Goal: Transaction & Acquisition: Purchase product/service

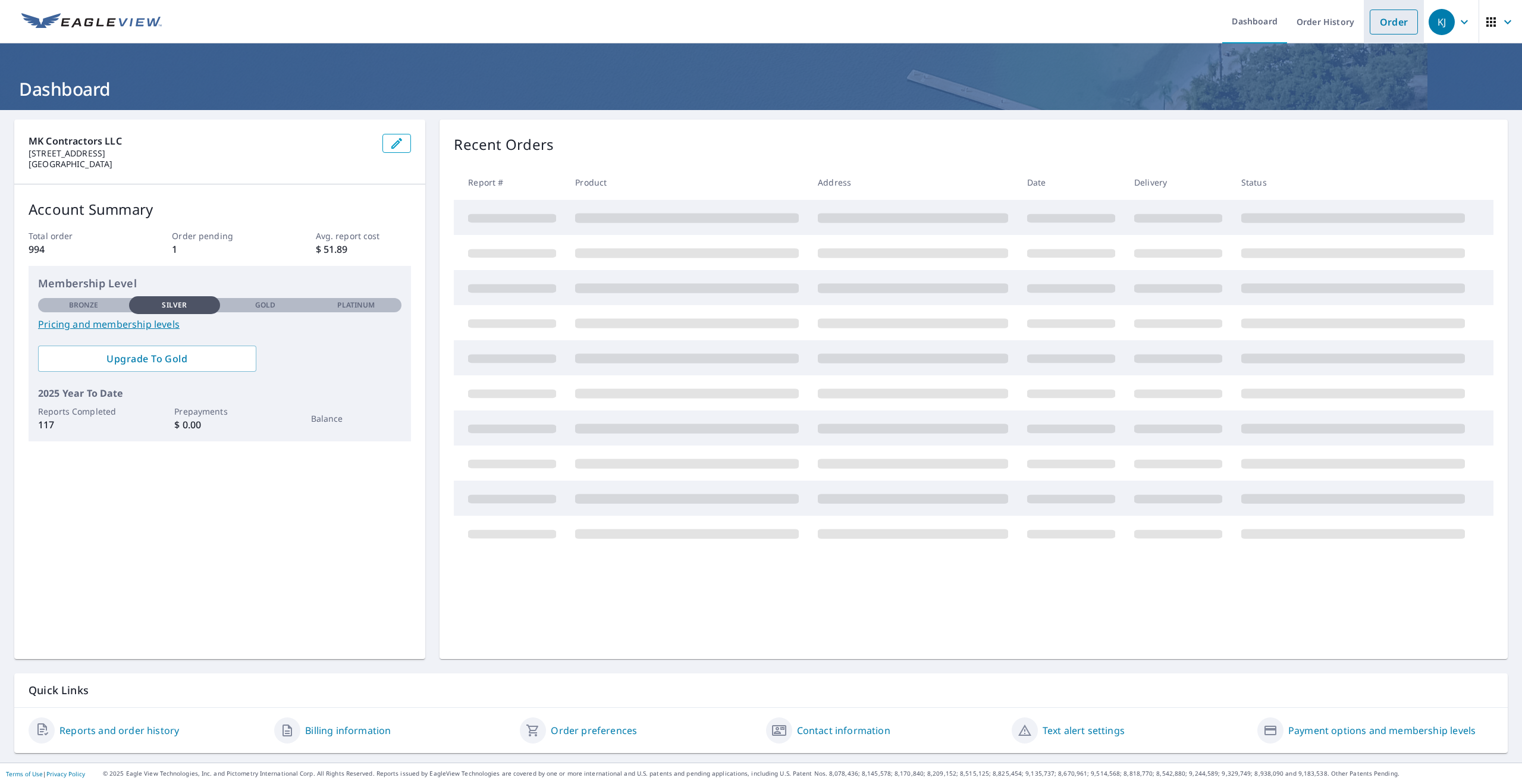
click at [1391, 28] on link "Order" at bounding box center [1393, 21] width 48 height 25
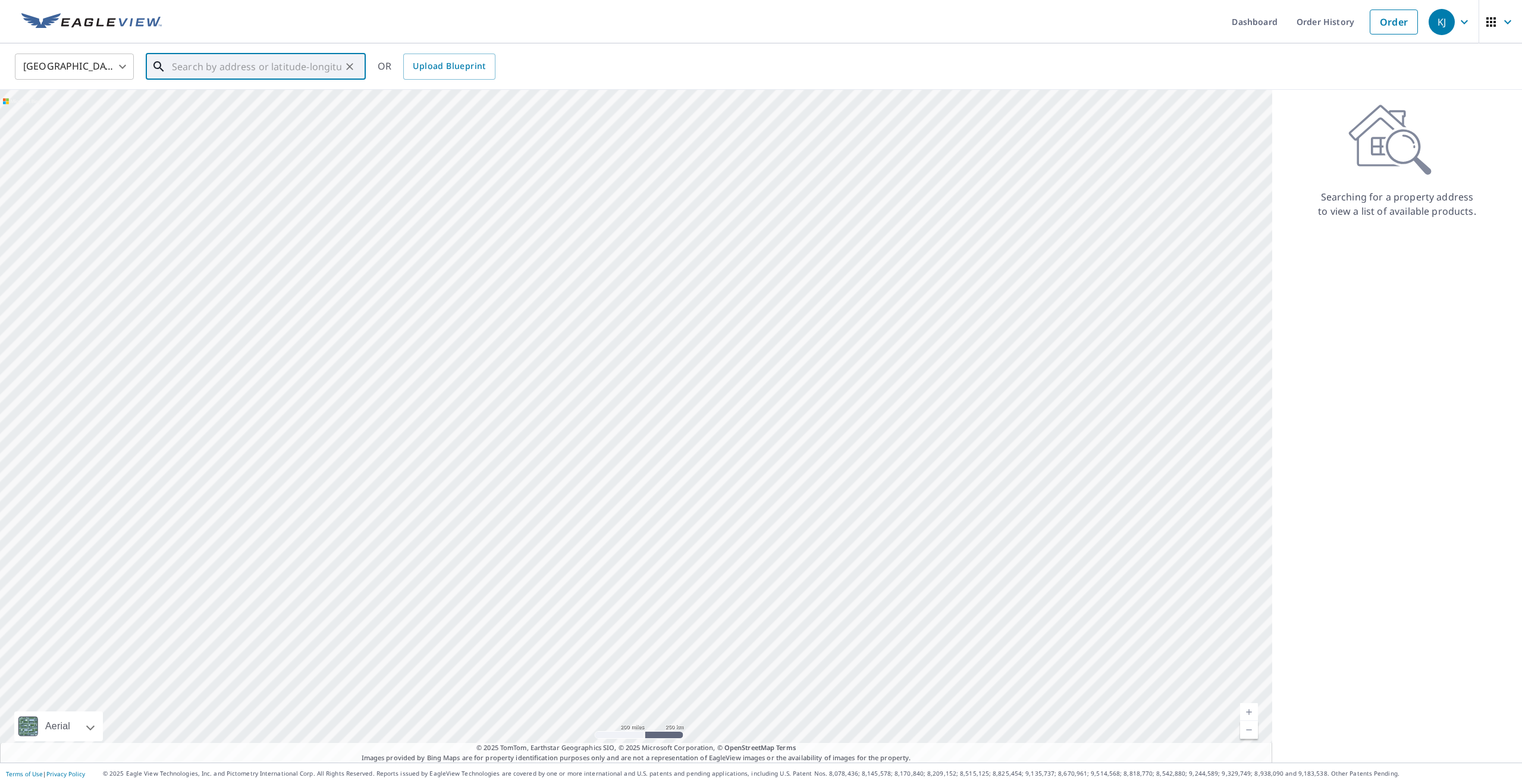
click at [212, 67] on input "text" at bounding box center [256, 67] width 169 height 33
click at [232, 124] on li "[STREET_ADDRESS][PERSON_NAME]" at bounding box center [256, 107] width 220 height 41
type input "[STREET_ADDRESS][PERSON_NAME]"
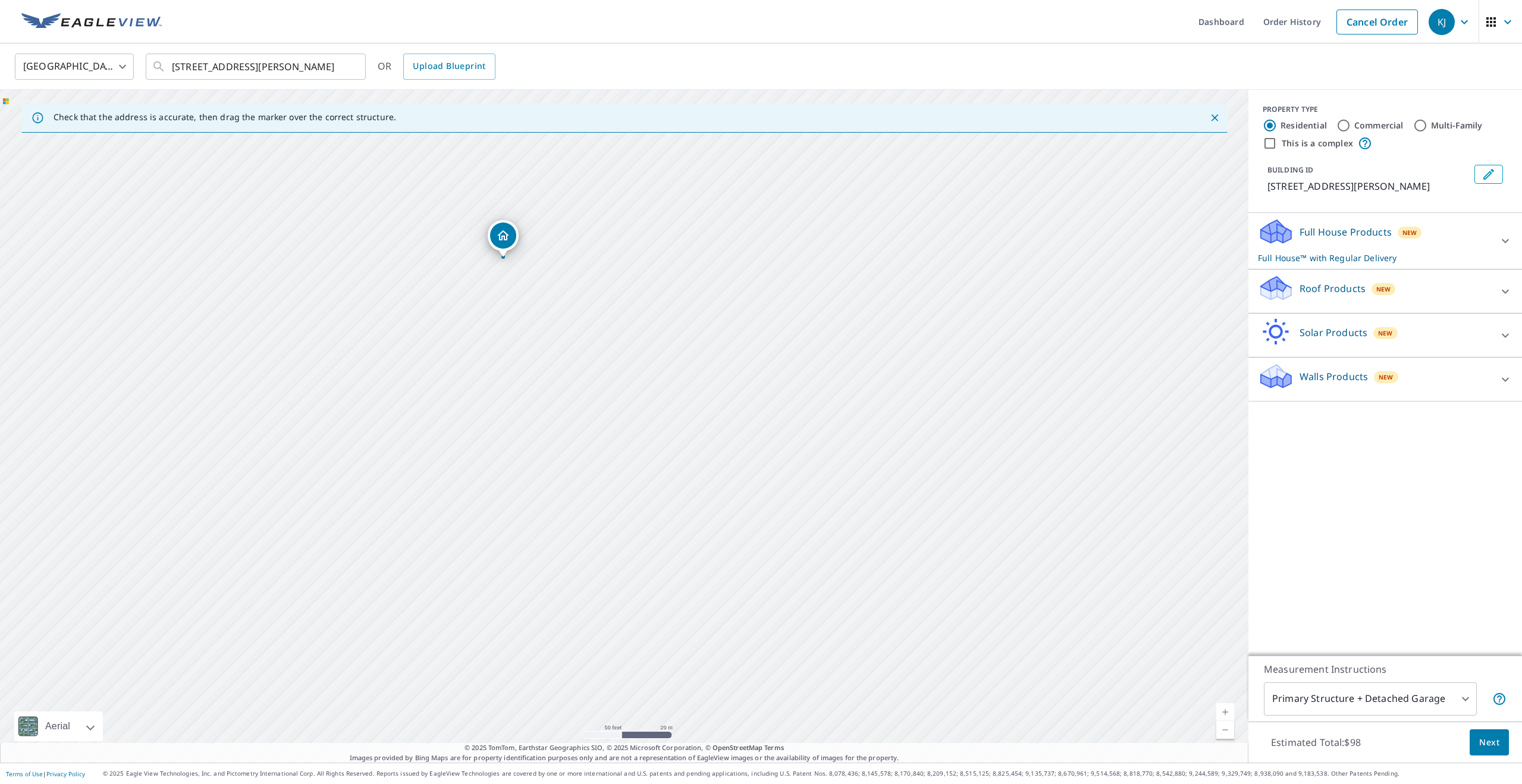
drag, startPoint x: 752, startPoint y: 520, endPoint x: 556, endPoint y: 293, distance: 299.9
click at [631, 351] on div "[STREET_ADDRESS][PERSON_NAME]" at bounding box center [624, 425] width 1248 height 672
click at [1481, 235] on div "Full House Products New Full House™ with Regular Delivery" at bounding box center [1374, 240] width 233 height 46
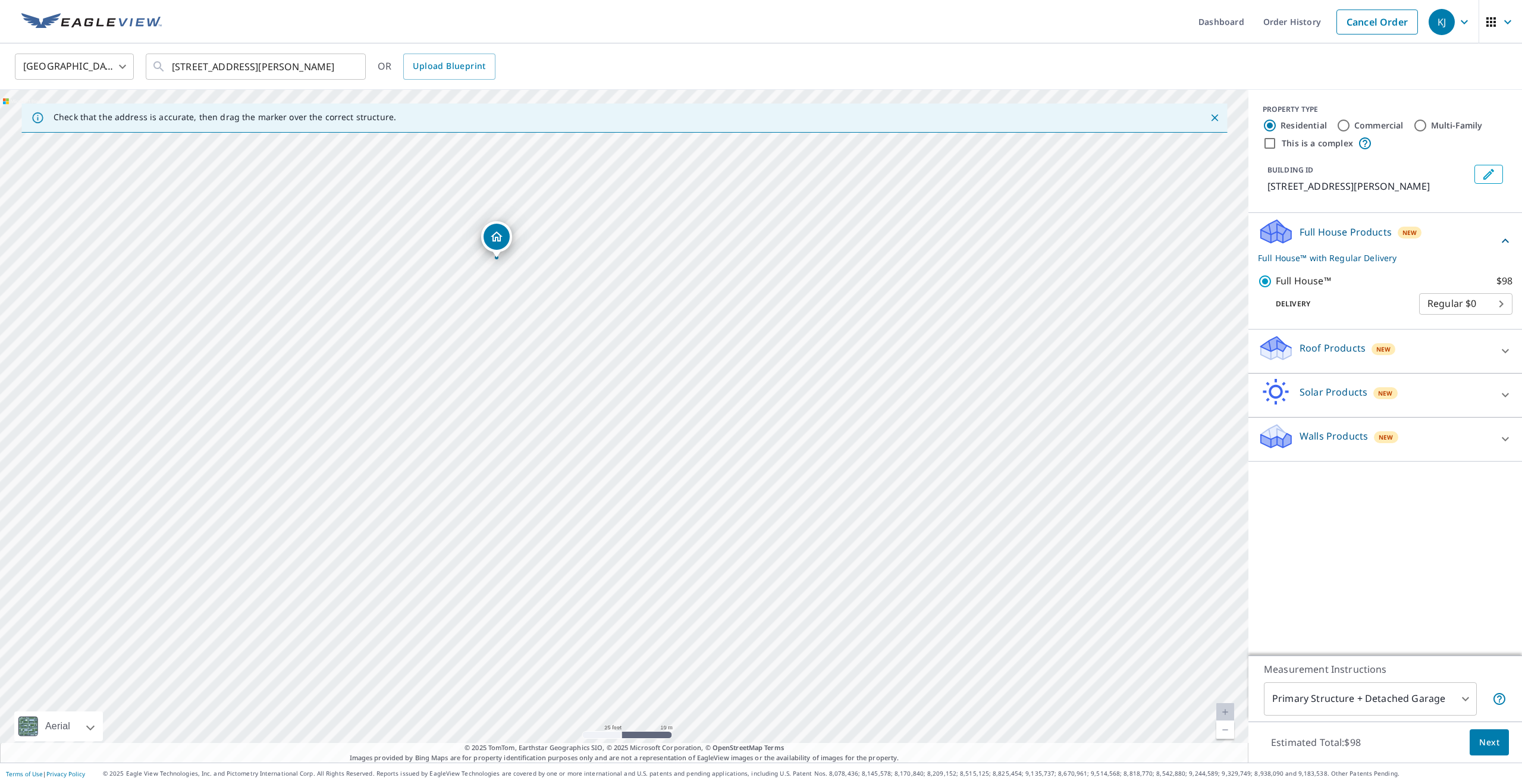
click at [1492, 234] on div "Full House Products New Full House™ with Regular Delivery" at bounding box center [1378, 240] width 240 height 46
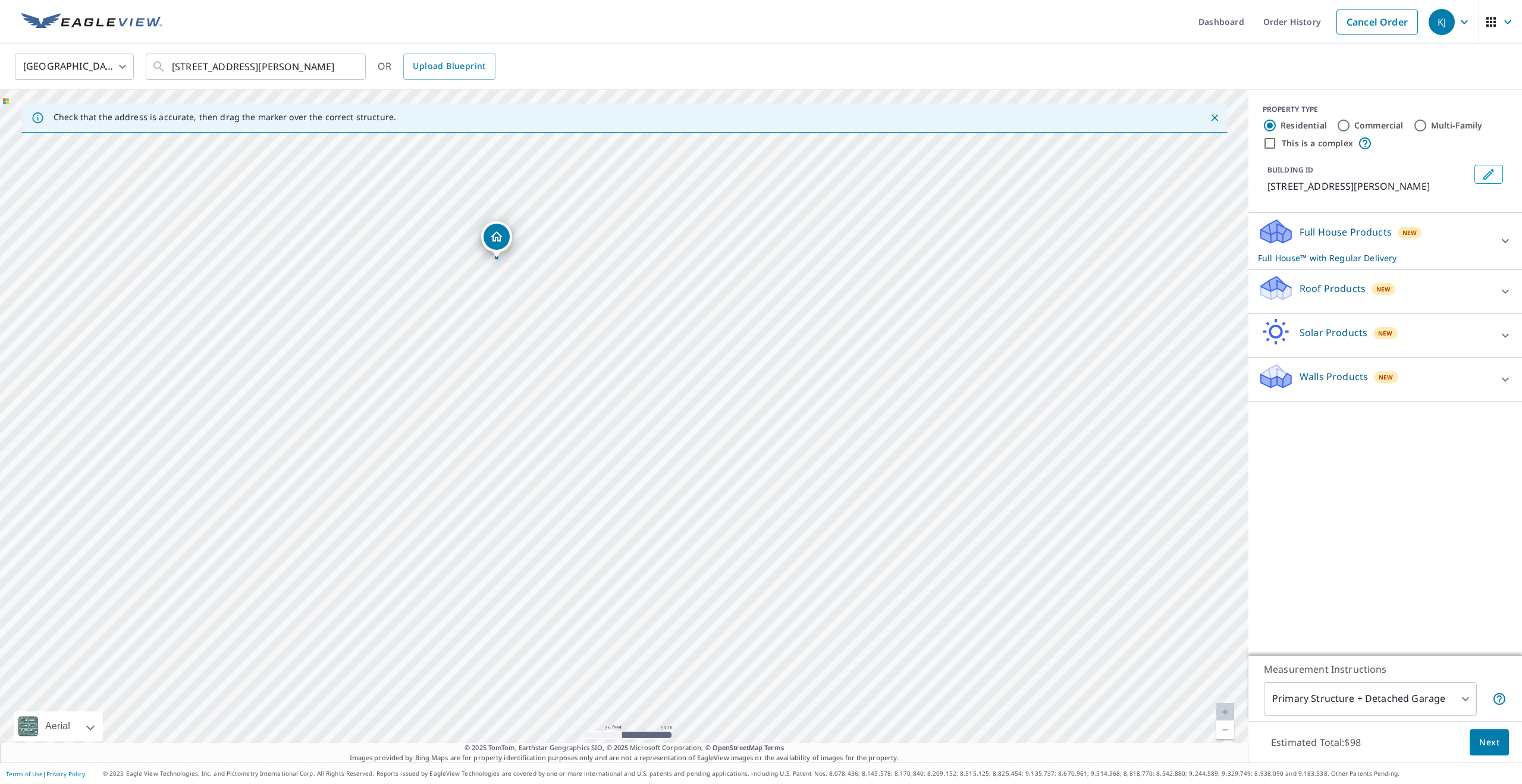
drag, startPoint x: 1493, startPoint y: 359, endPoint x: 1494, endPoint y: 366, distance: 7.1
click at [1493, 360] on div "Walls Products New Walls, Windows & Doors $72.75 Walls $40" at bounding box center [1385, 379] width 274 height 44
drag, startPoint x: 1497, startPoint y: 255, endPoint x: 1463, endPoint y: 266, distance: 35.7
click at [1497, 255] on div "Full House Products New Full House™ with Regular Delivery" at bounding box center [1384, 240] width 254 height 46
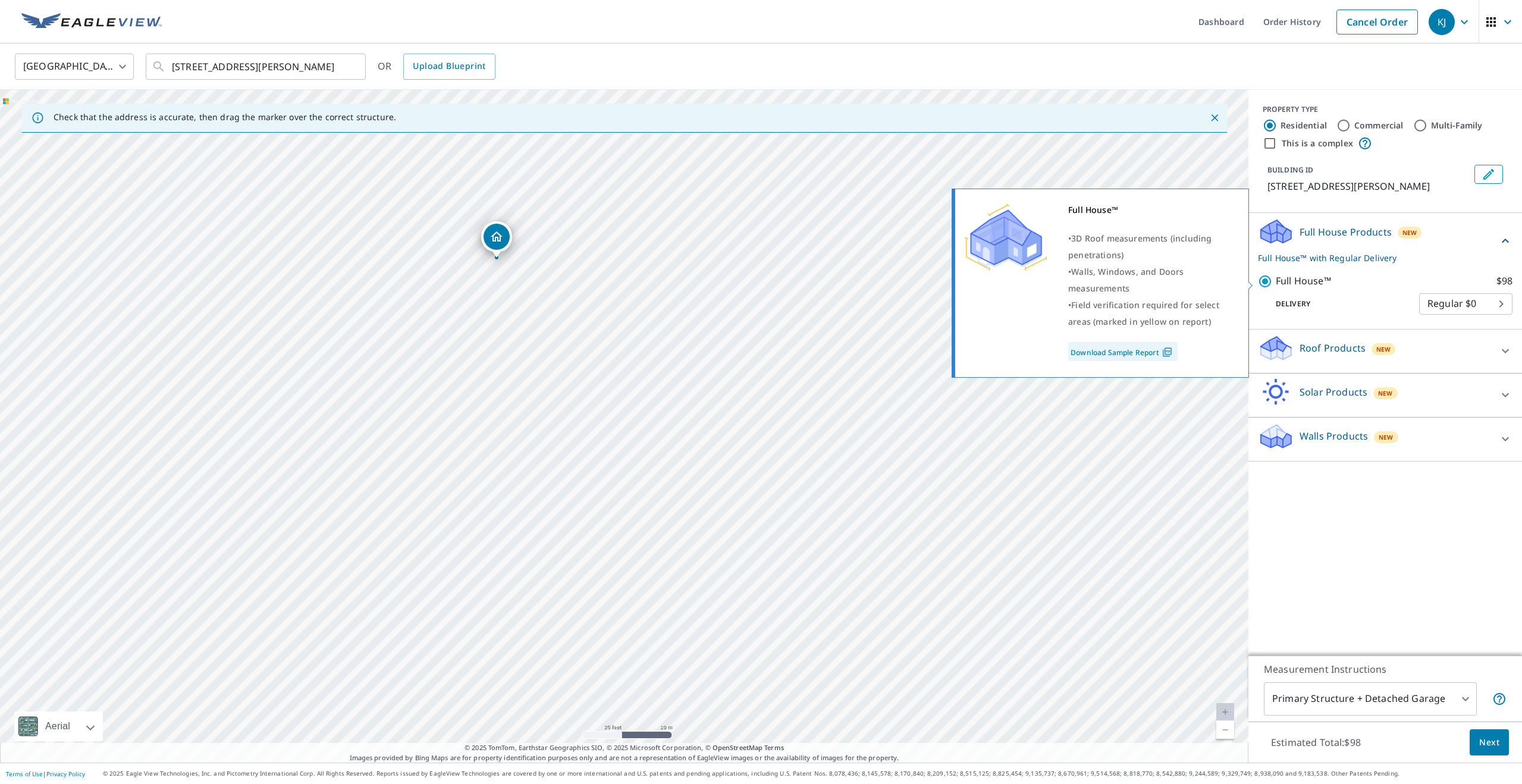
click at [1263, 282] on input "Full House™ $98" at bounding box center [1266, 280] width 18 height 14
checkbox input "false"
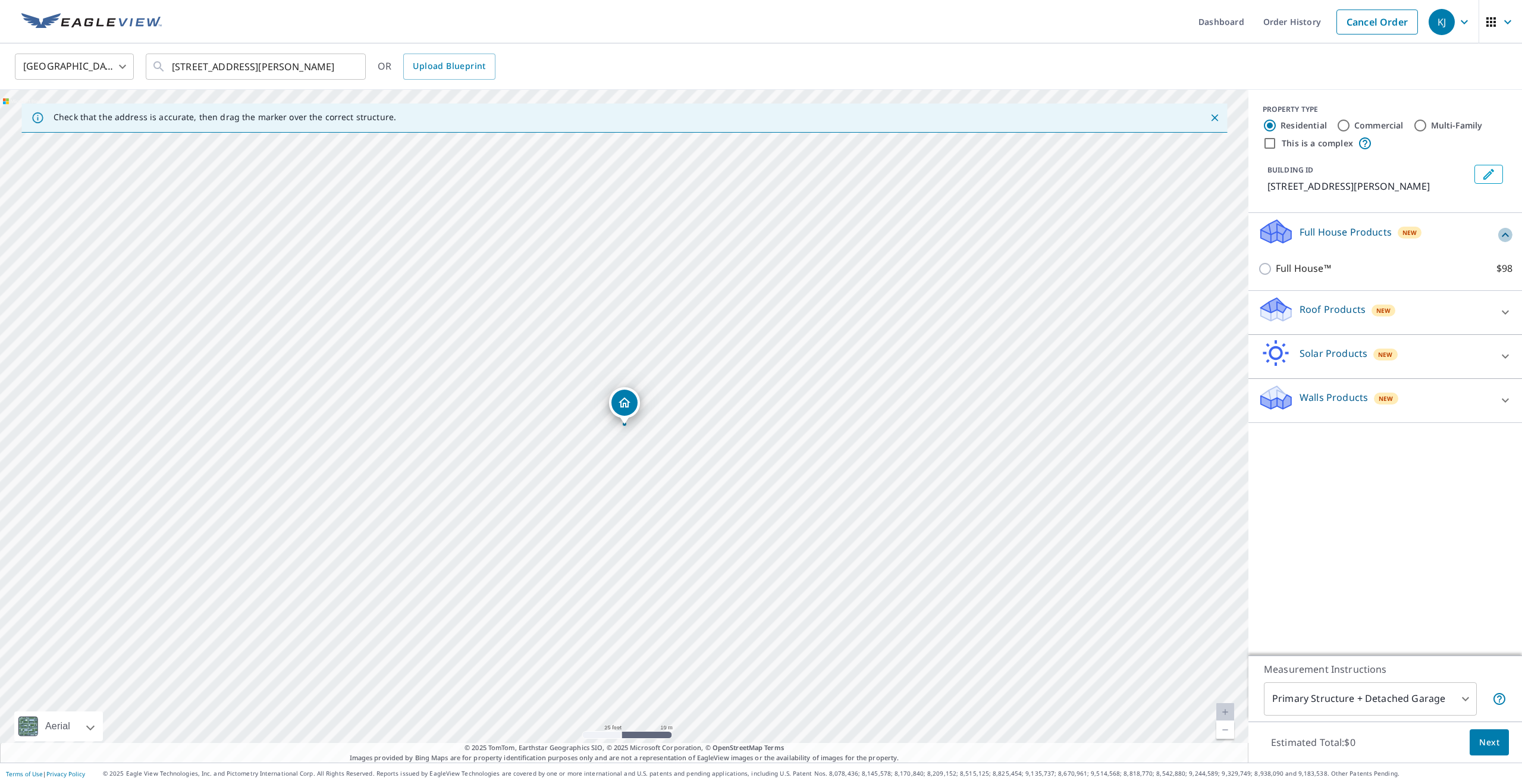
click at [1505, 235] on icon at bounding box center [1504, 234] width 14 height 14
click at [1509, 352] on div "Walls Products New" at bounding box center [1384, 366] width 254 height 34
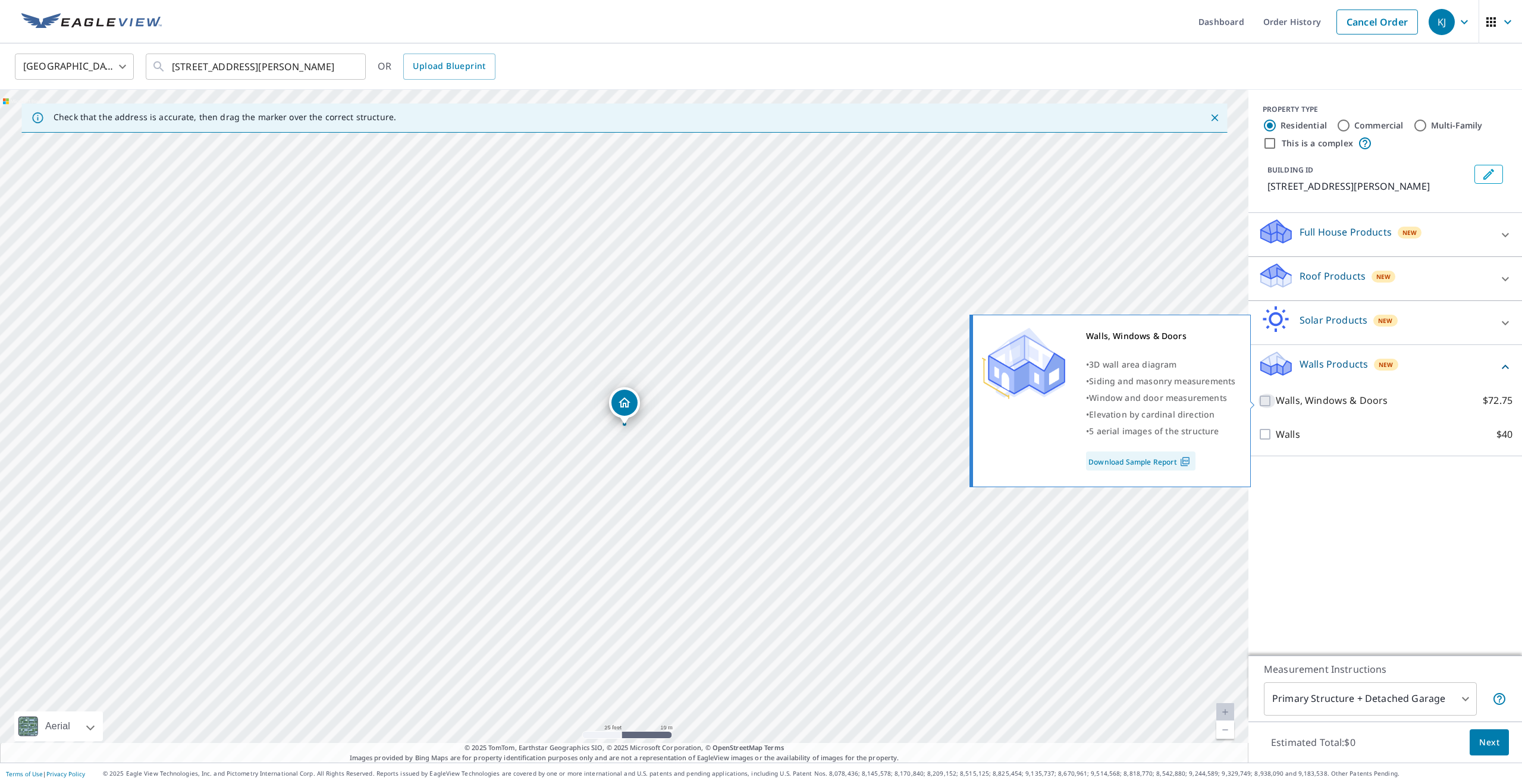
click at [1264, 399] on input "Walls, Windows & Doors $72.75" at bounding box center [1266, 400] width 18 height 14
checkbox input "true"
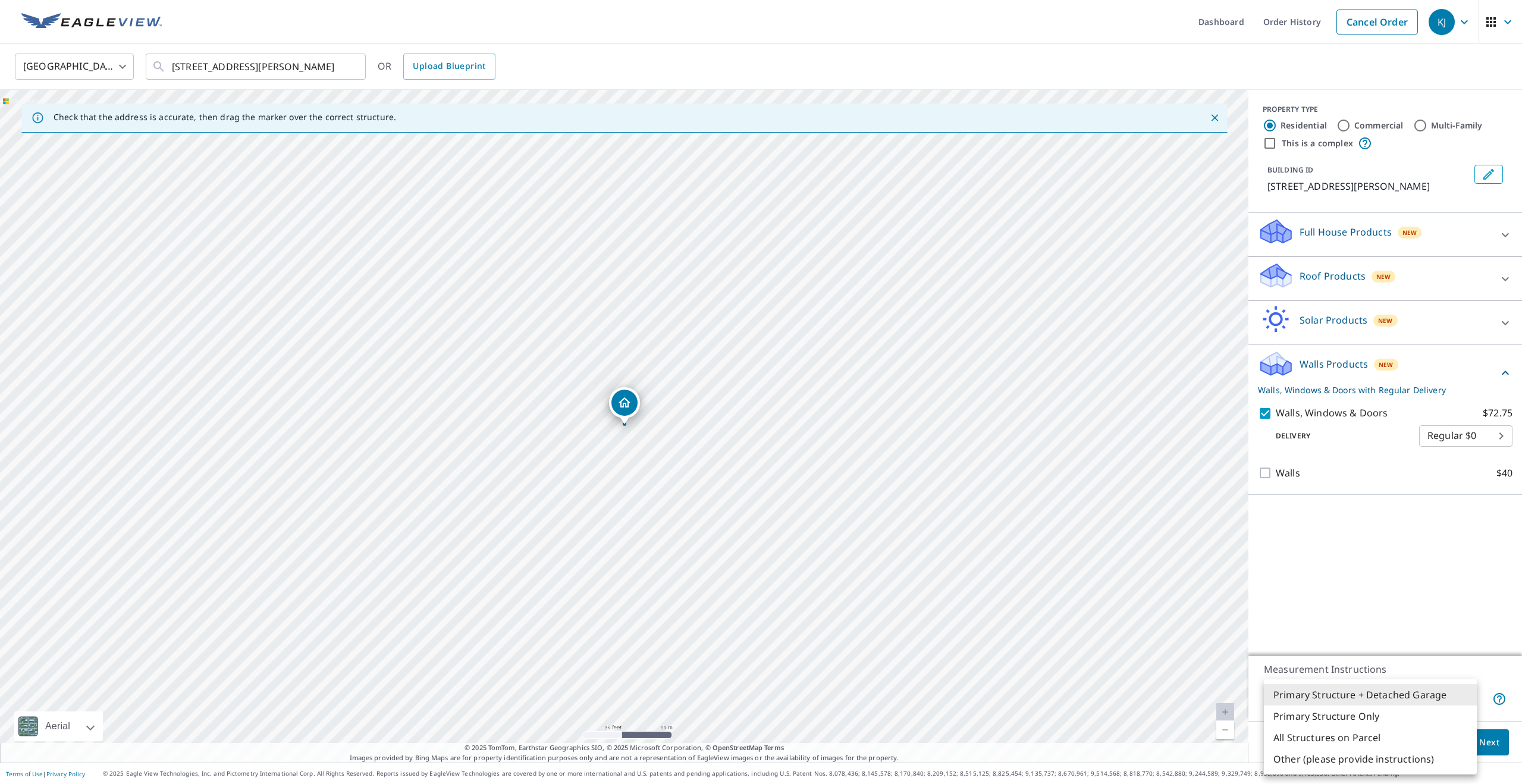
click at [1476, 707] on body "KJ KJ Dashboard Order History Cancel Order KJ [GEOGRAPHIC_DATA] US ​ [STREET_AD…" at bounding box center [761, 392] width 1522 height 784
click at [1446, 718] on li "Primary Structure Only" at bounding box center [1370, 716] width 213 height 21
type input "2"
click at [1502, 728] on div "Estimated Total: $72.75 Next" at bounding box center [1385, 741] width 274 height 42
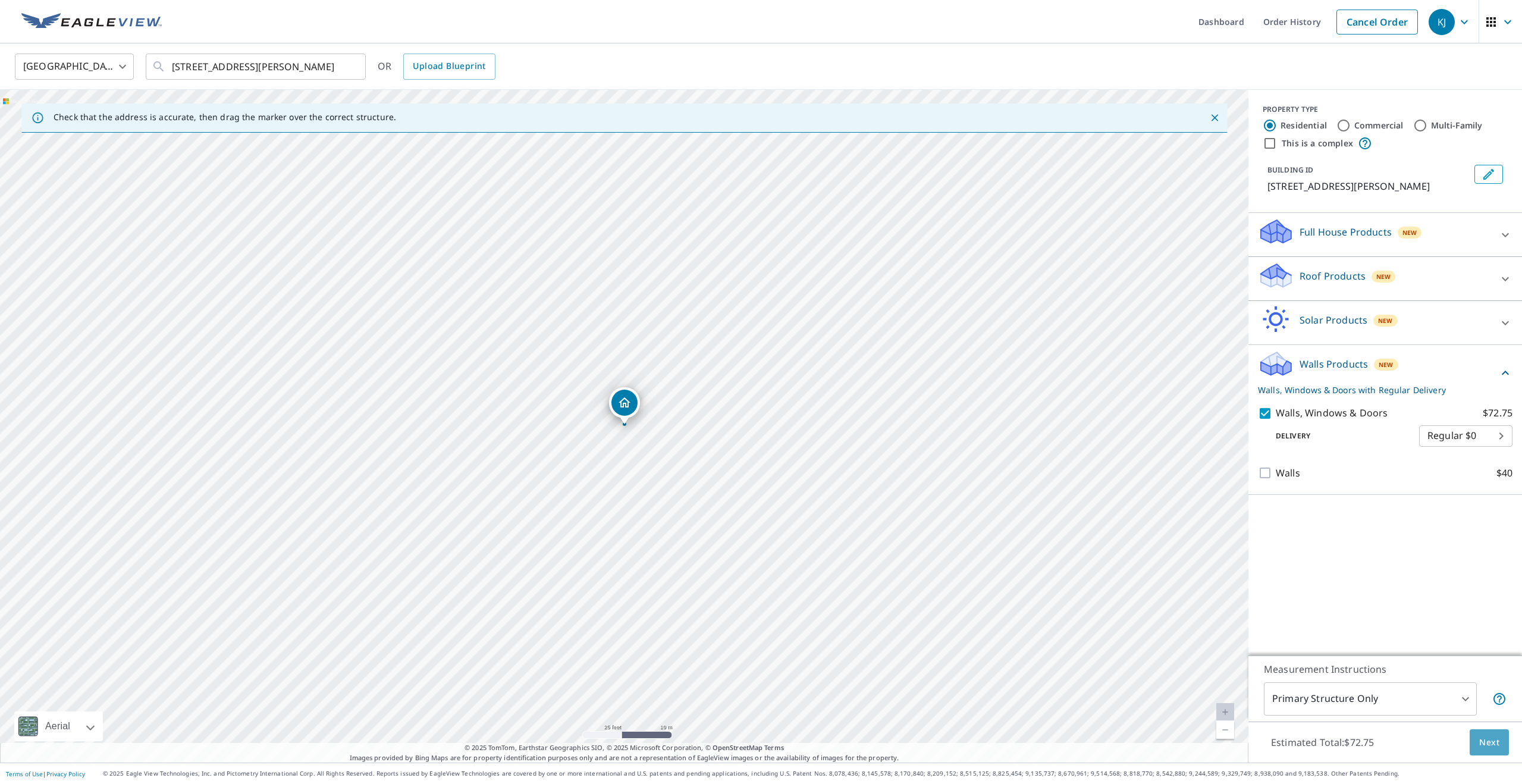
click at [1499, 731] on button "Next" at bounding box center [1489, 741] width 39 height 27
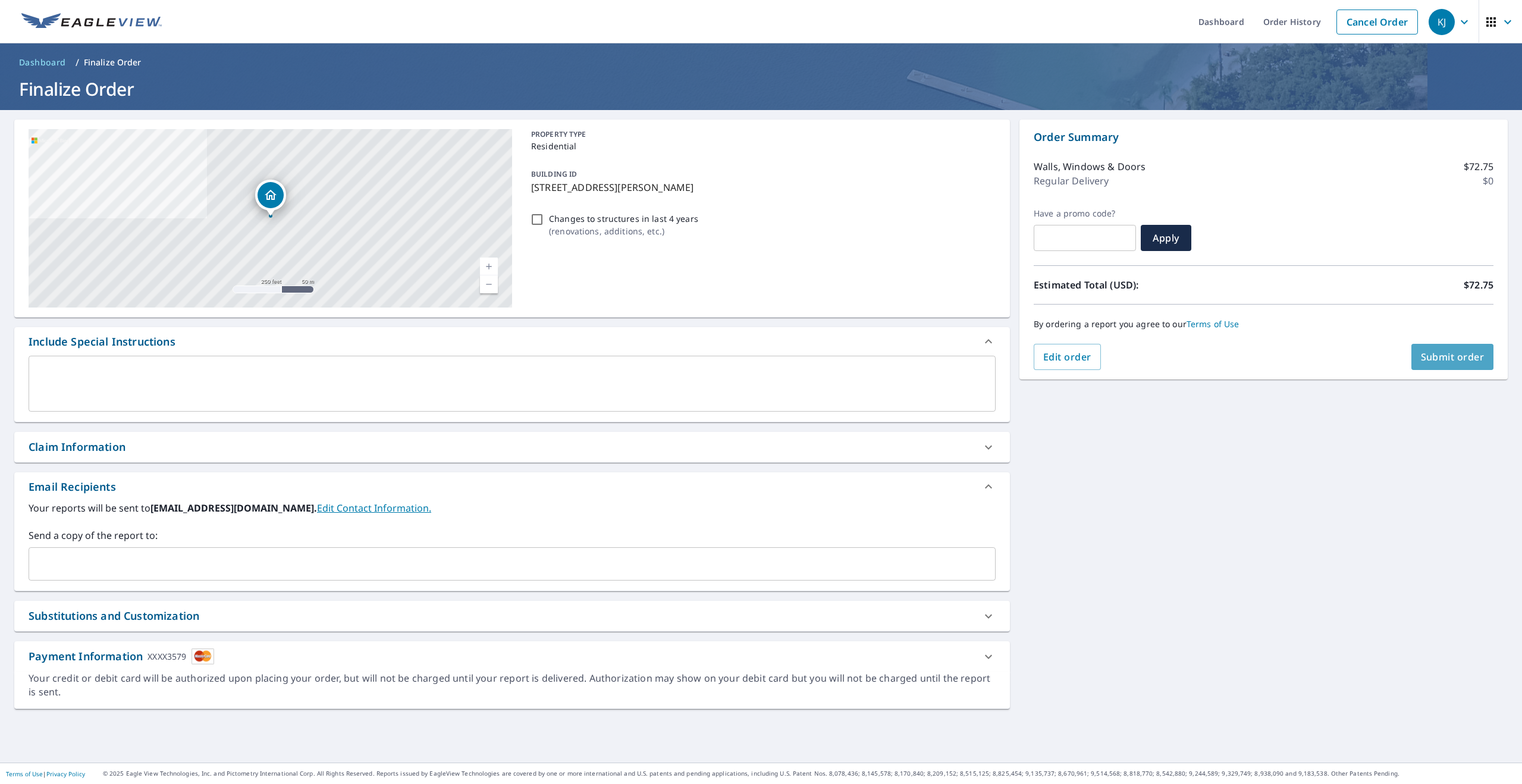
click at [1442, 364] on button "Submit order" at bounding box center [1452, 357] width 82 height 26
